Goal: Transaction & Acquisition: Purchase product/service

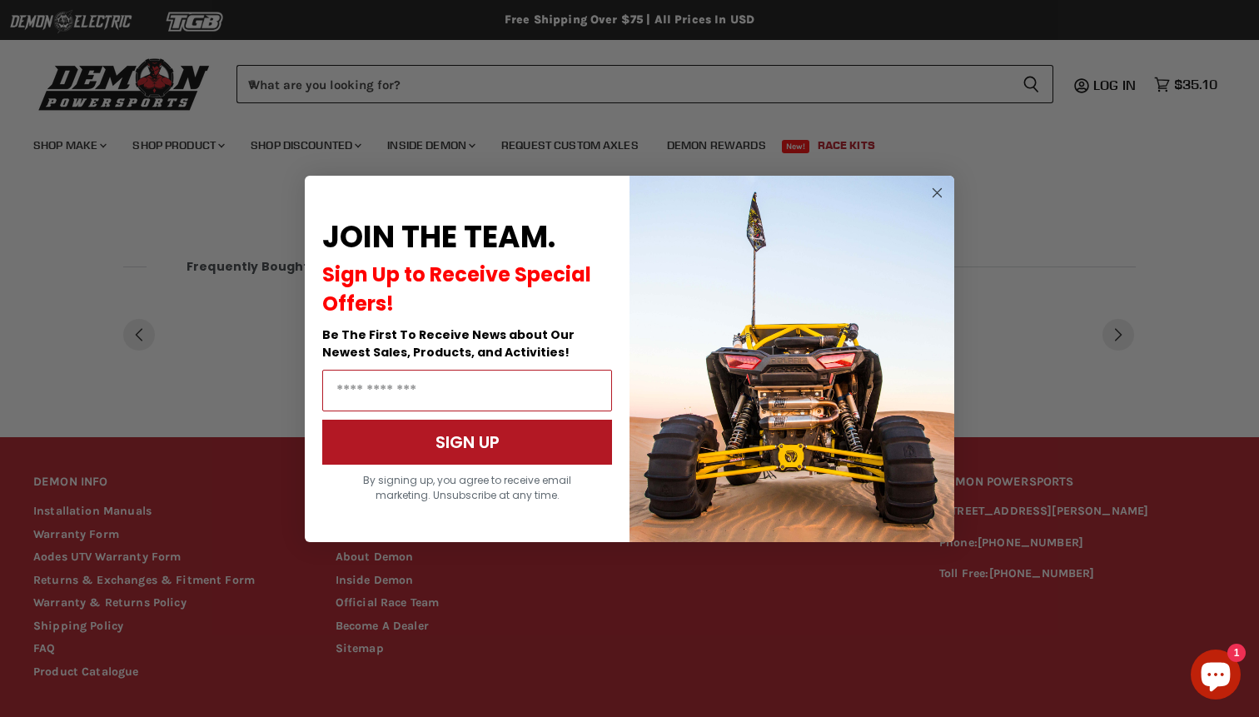
scroll to position [750, 0]
